Goal: Task Accomplishment & Management: Use online tool/utility

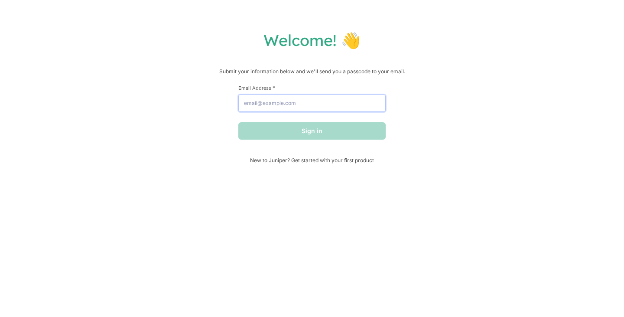
click at [305, 99] on input "Email Address *" at bounding box center [311, 102] width 147 height 17
click at [206, 79] on div "Welcome! 👋 Submit your information below and we'll send you a passcode to your …" at bounding box center [312, 96] width 607 height 133
click at [348, 158] on span "New to Juniper? Get started with your first product" at bounding box center [311, 160] width 147 height 6
click at [294, 162] on span "New to Juniper? Get started with your first product" at bounding box center [311, 160] width 147 height 6
click at [267, 105] on input "Email Address *" at bounding box center [311, 102] width 147 height 17
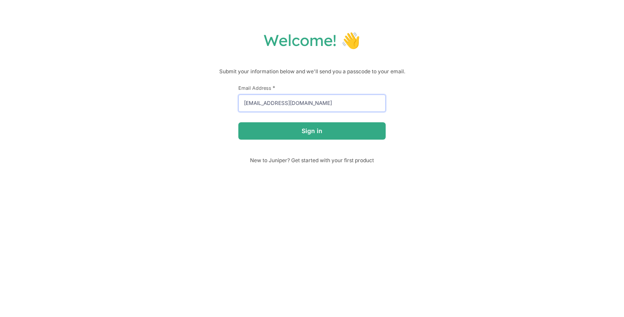
type input "frederique.rr30@gmail.com"
click at [424, 153] on div "Welcome! 👋 Submit your information below and we'll send you a passcode to your …" at bounding box center [312, 96] width 607 height 133
click at [377, 134] on button "Sign in" at bounding box center [311, 130] width 147 height 17
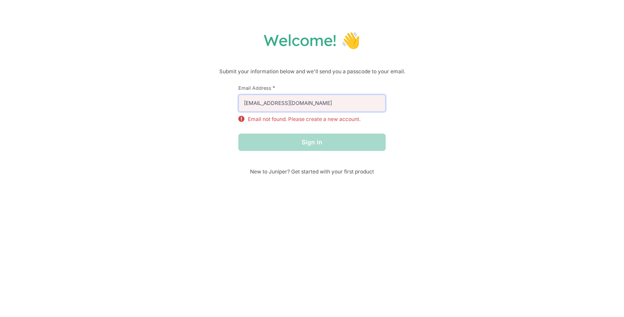
click at [292, 95] on input "frederique.rr30@gmail.com" at bounding box center [311, 102] width 147 height 17
click at [487, 177] on div "Welcome! 👋 Submit your information below and we'll send you a passcode to your …" at bounding box center [312, 158] width 624 height 317
click at [341, 170] on span "New to Juniper? Get started with your first product" at bounding box center [311, 171] width 147 height 6
